Goal: Find specific page/section: Find specific page/section

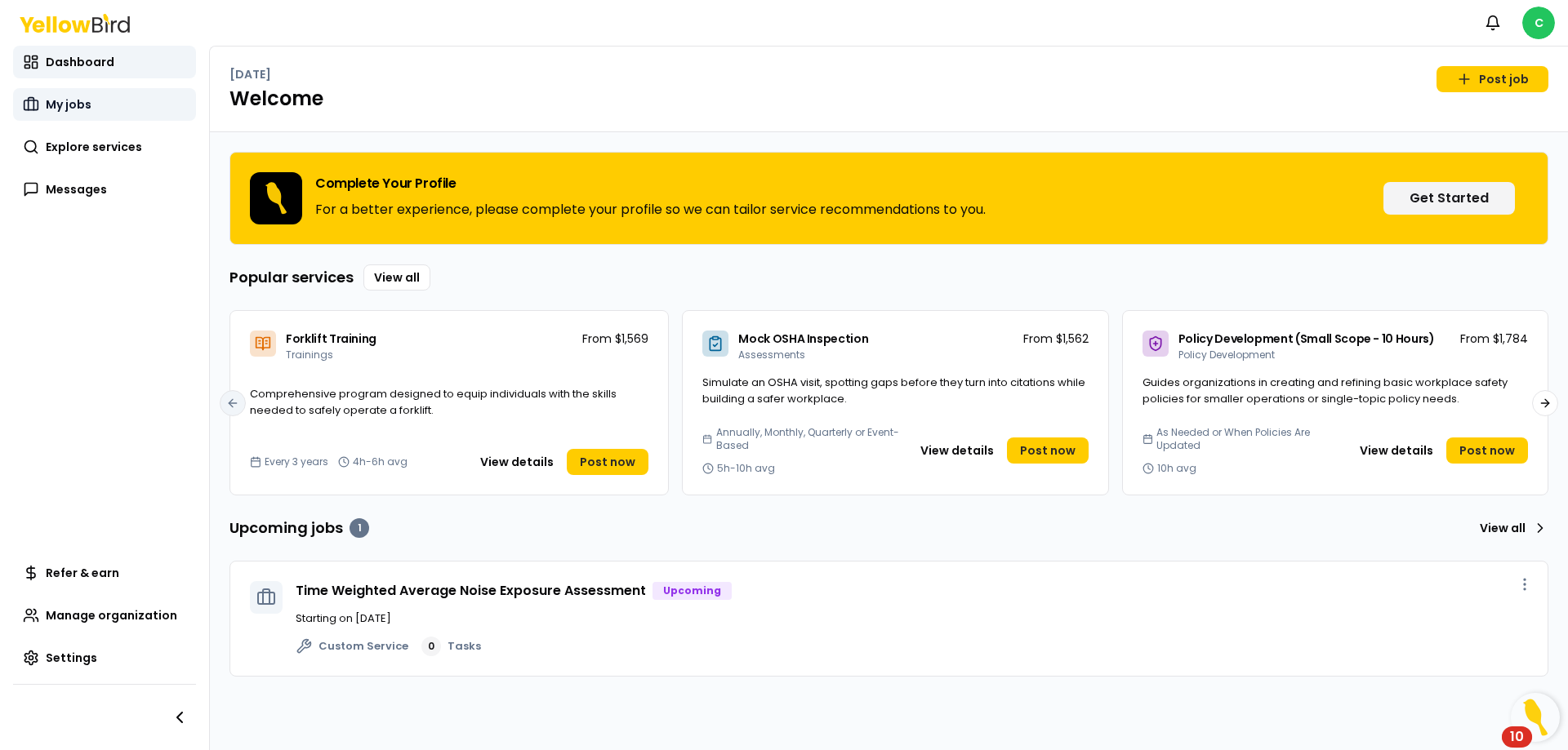
click at [91, 104] on link "My jobs" at bounding box center [104, 104] width 183 height 33
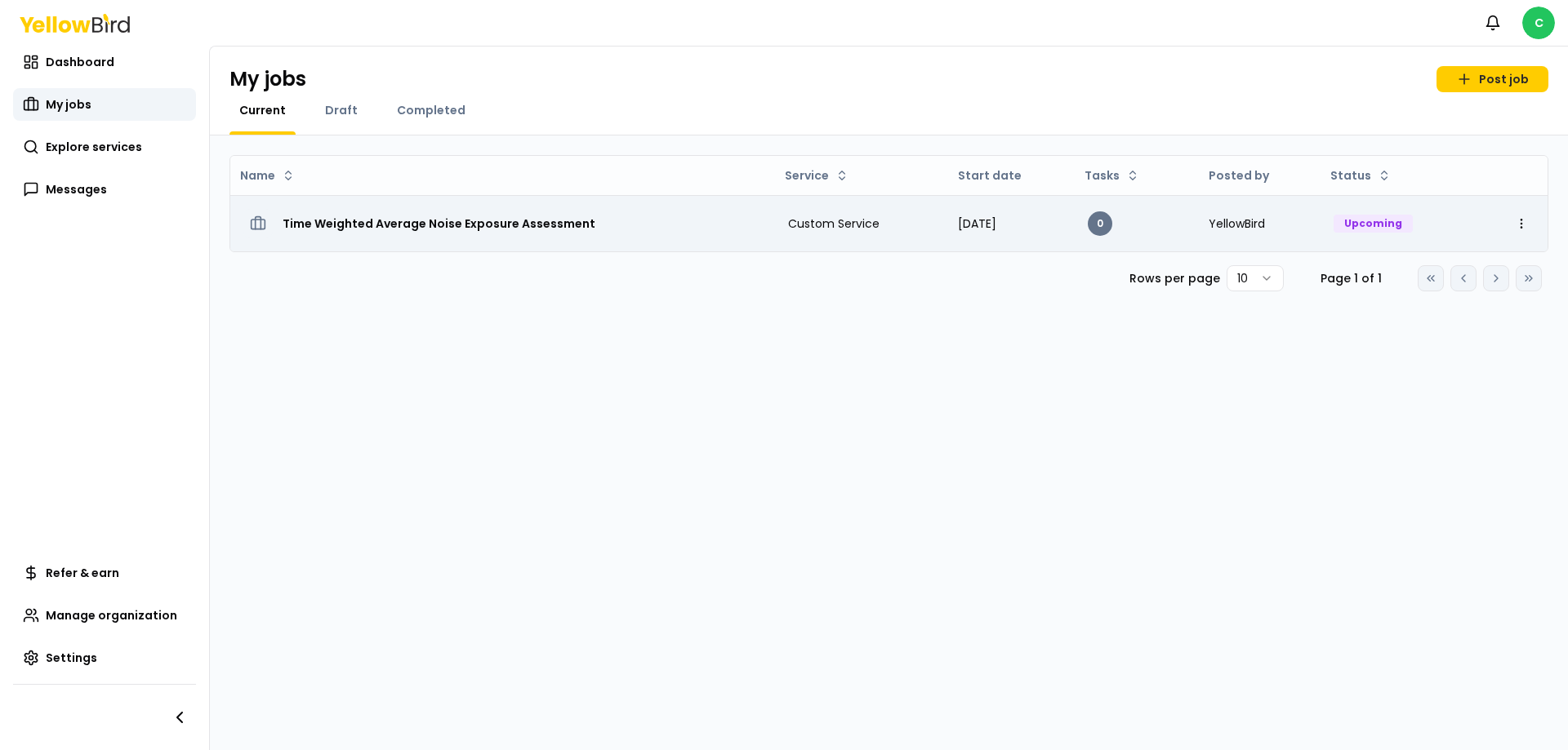
click at [473, 225] on h3 "Time Weighted Average Noise Exposure Assessment" at bounding box center [438, 223] width 313 height 29
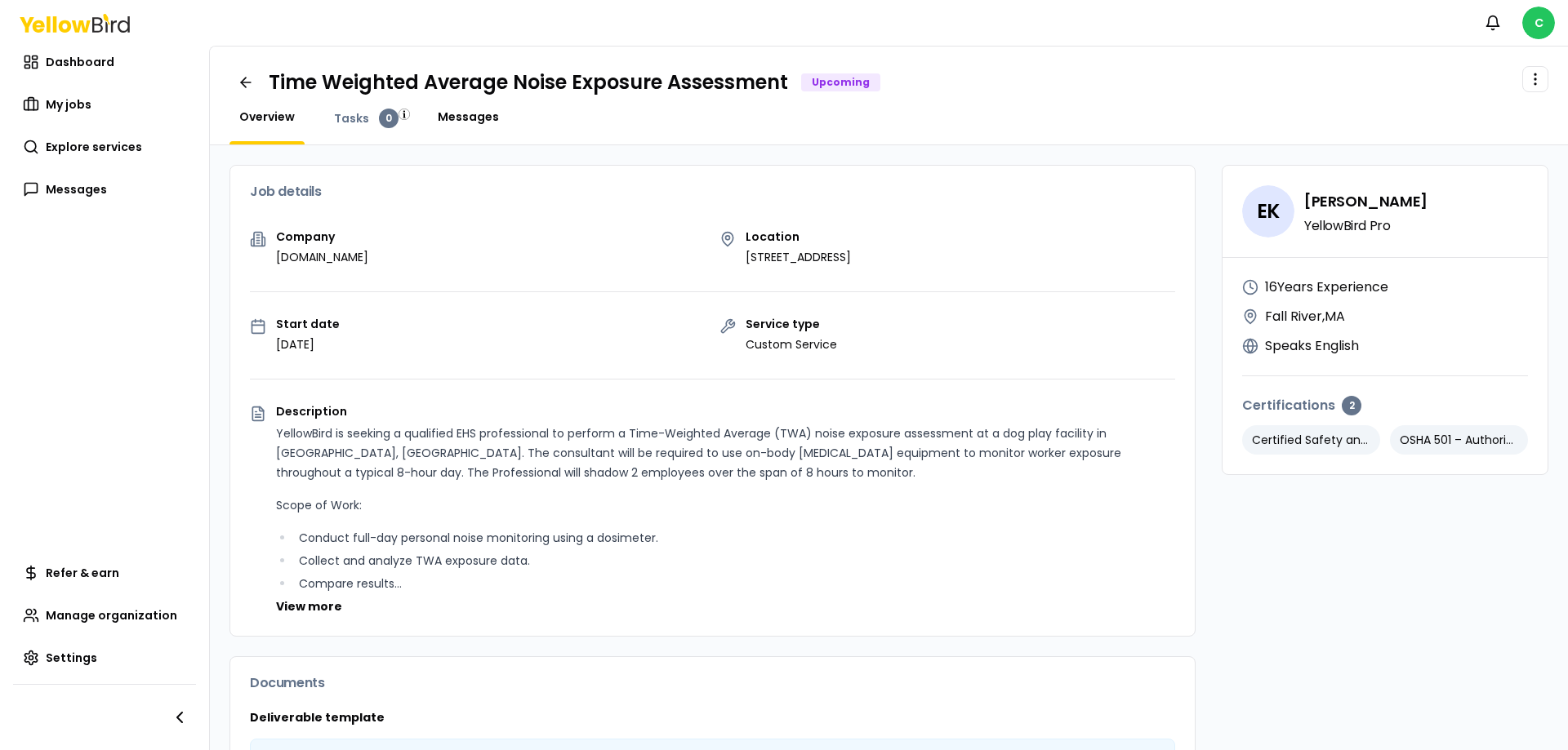
click at [453, 114] on span "Messages" at bounding box center [467, 117] width 61 height 16
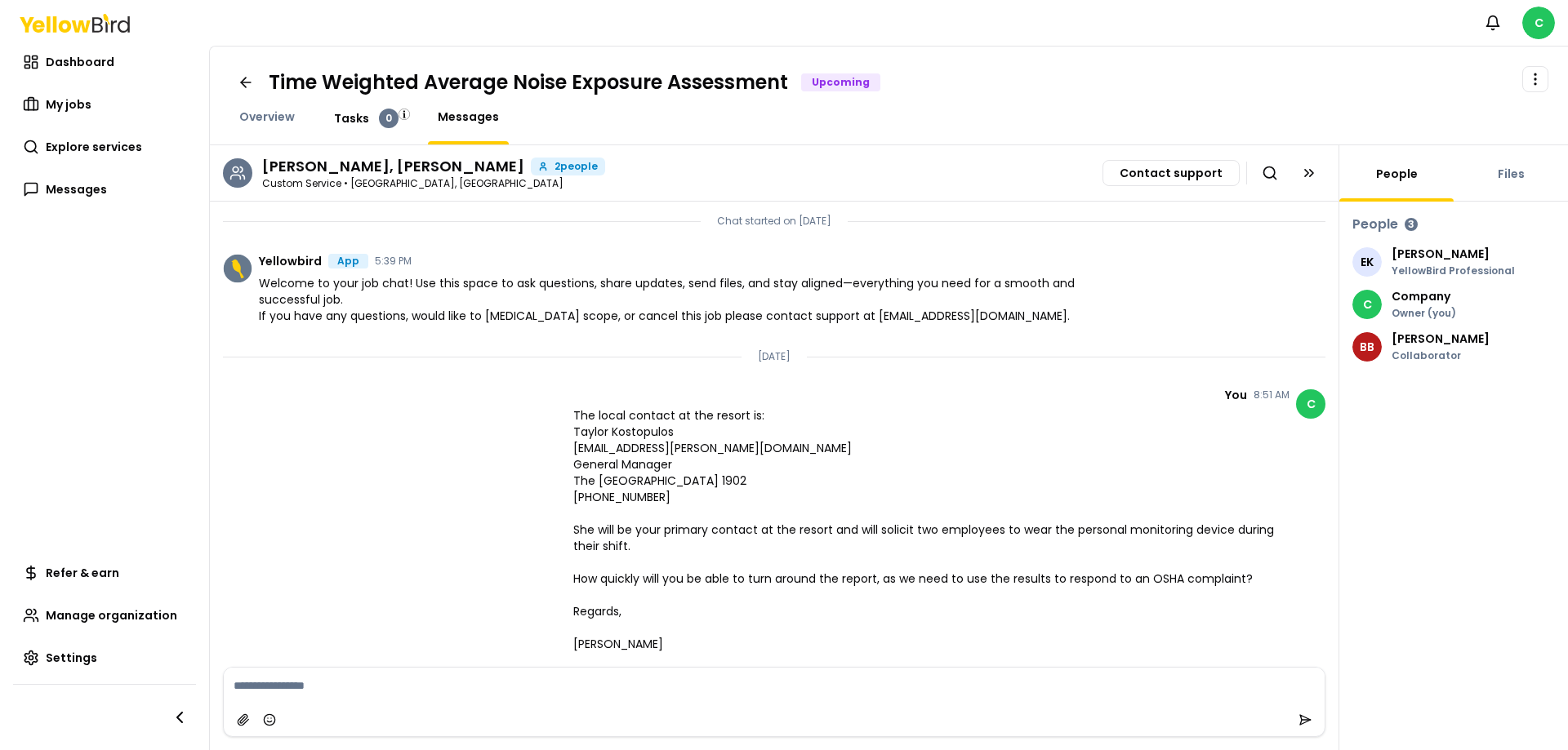
click at [339, 119] on span "Tasks" at bounding box center [351, 118] width 35 height 16
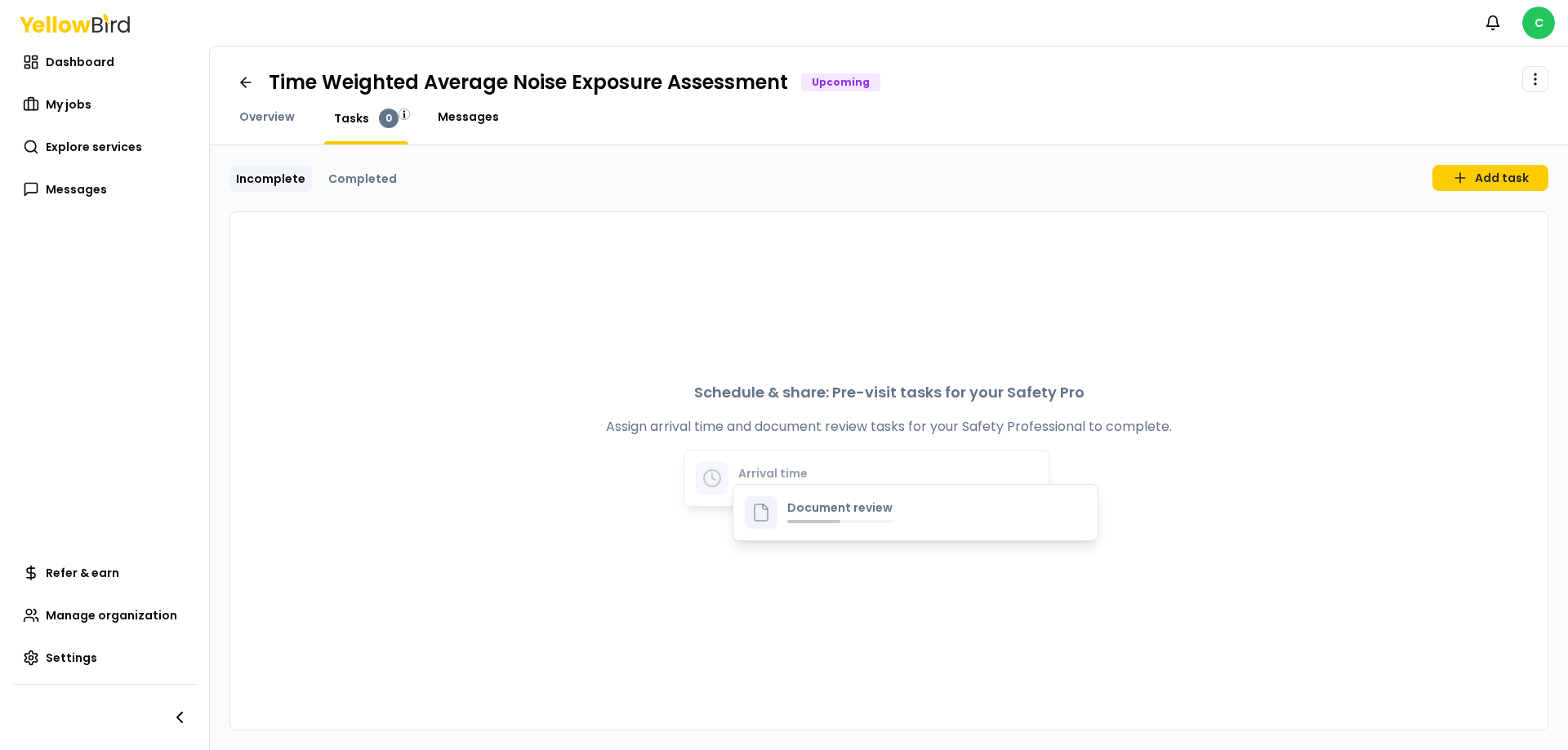
click at [455, 119] on span "Messages" at bounding box center [467, 117] width 61 height 16
